Goal: Book appointment/travel/reservation

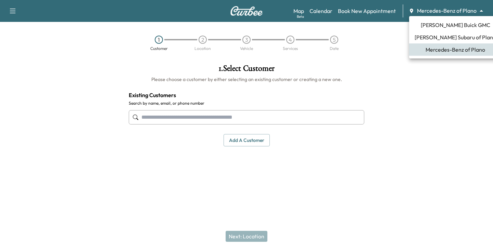
click at [476, 12] on body "Support Log Out Map Beta Calendar Book New Appointment Mercedes-Benz of Plano *…" at bounding box center [246, 125] width 493 height 250
click at [439, 36] on span "[PERSON_NAME] Subaru of Plano" at bounding box center [455, 37] width 81 height 8
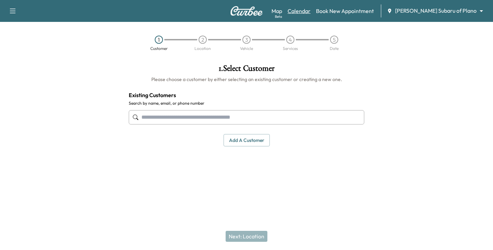
click at [310, 11] on link "Calendar" at bounding box center [299, 11] width 23 height 8
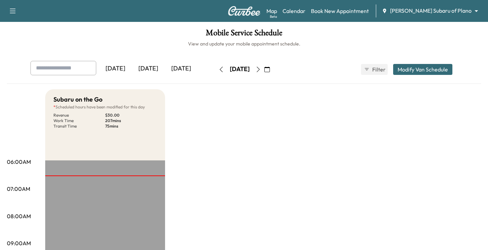
click at [261, 69] on icon "button" at bounding box center [257, 69] width 5 height 5
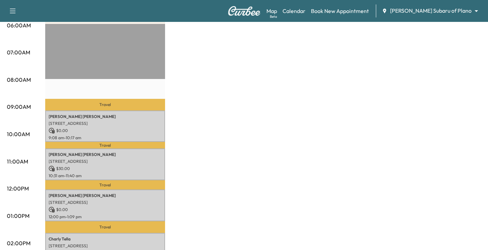
scroll to position [137, 0]
